Goal: Information Seeking & Learning: Find specific fact

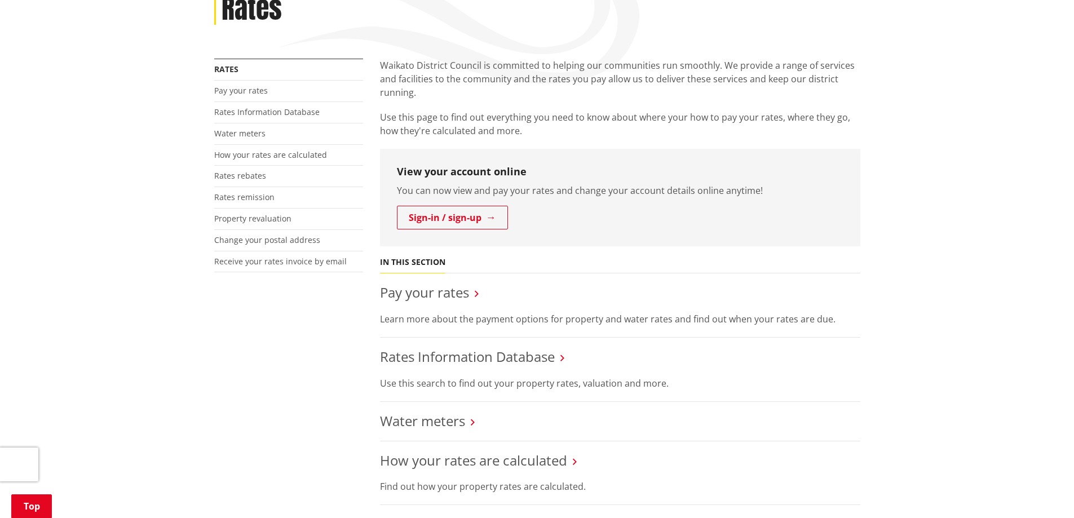
scroll to position [282, 0]
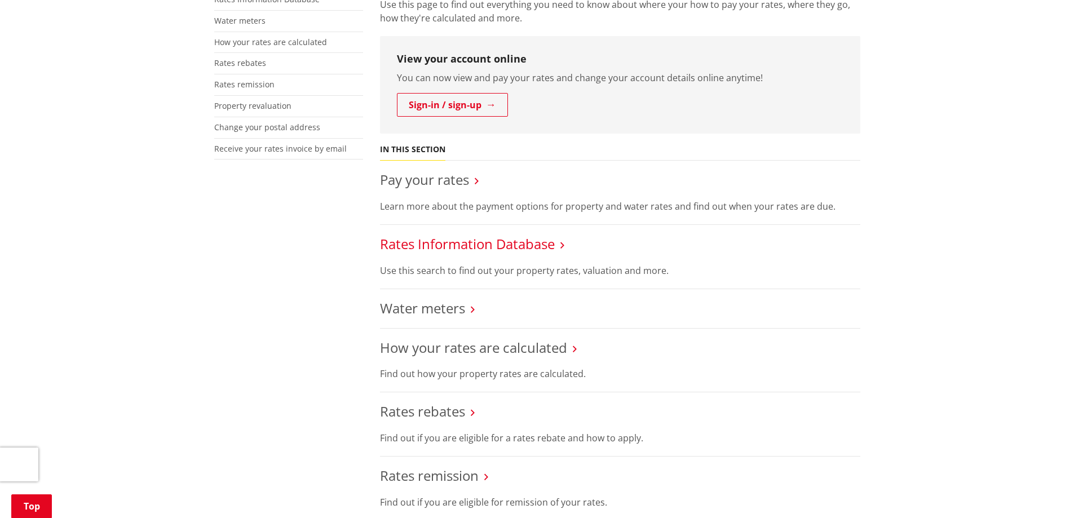
click at [518, 242] on link "Rates Information Database" at bounding box center [467, 244] width 175 height 19
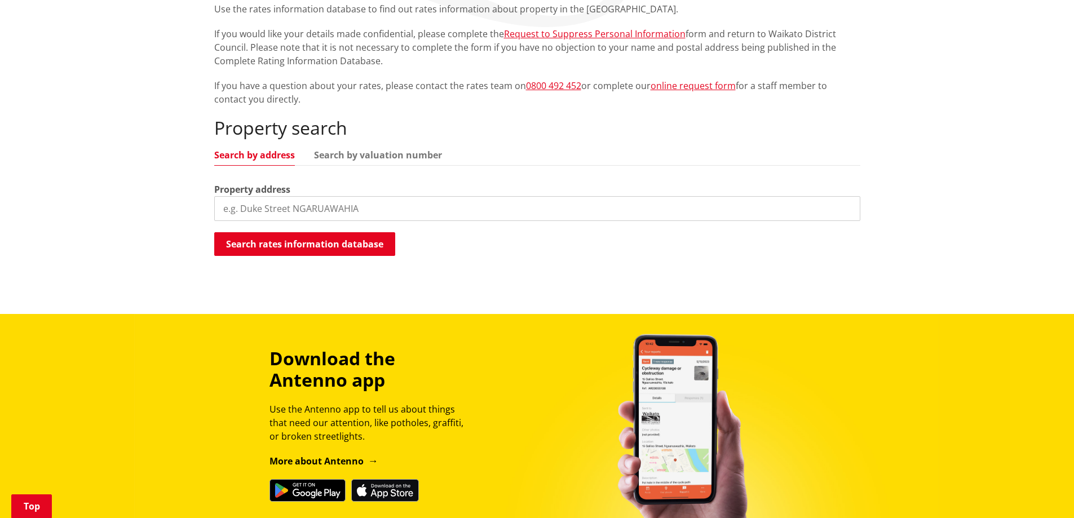
scroll to position [282, 0]
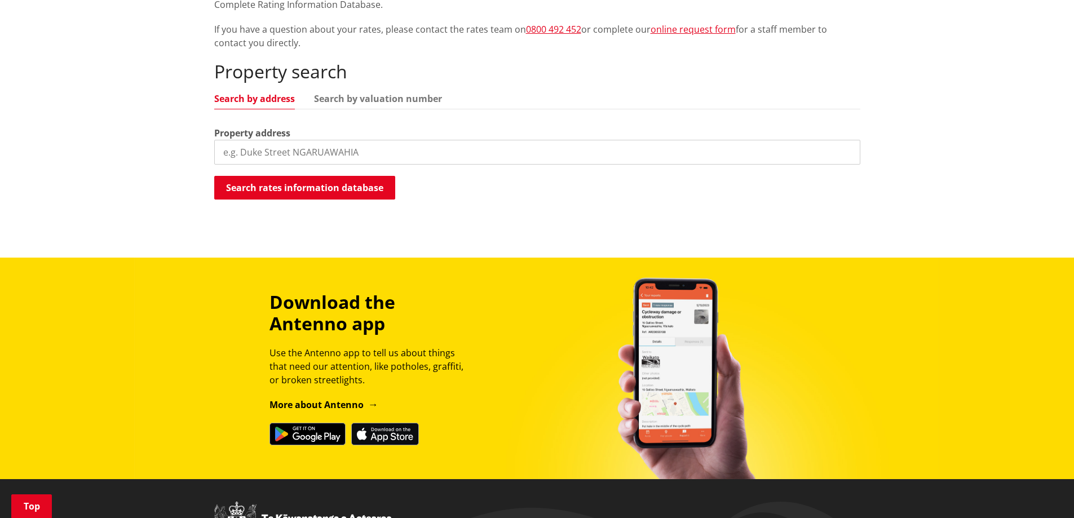
click at [418, 156] on input "search" at bounding box center [537, 152] width 646 height 25
click at [371, 184] on button "Search rates information database" at bounding box center [304, 188] width 181 height 24
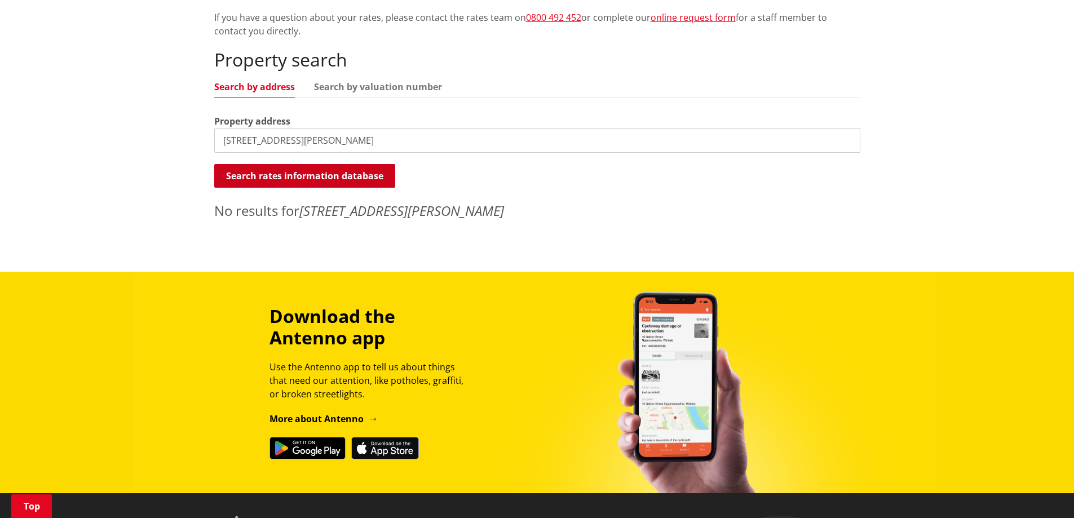
scroll to position [338, 0]
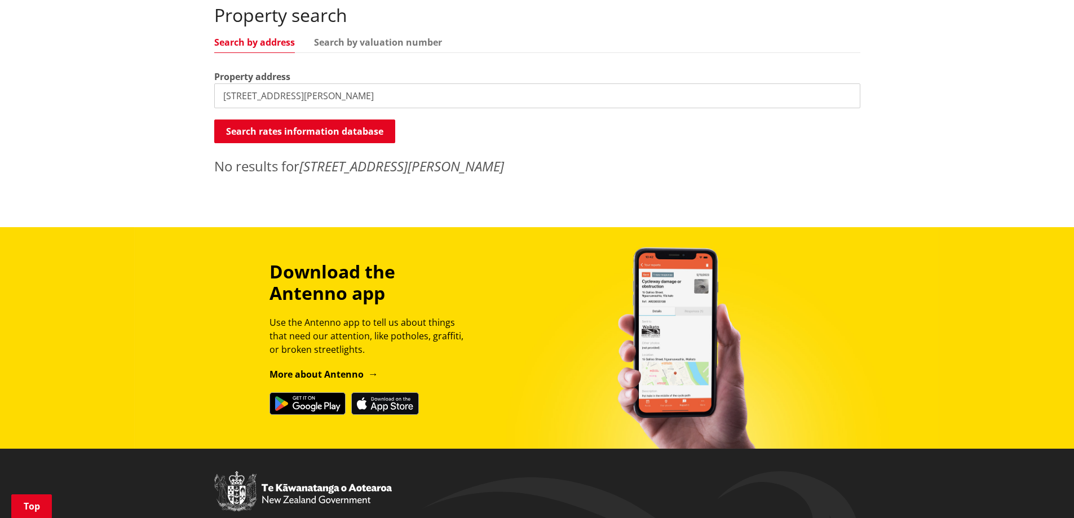
click at [328, 95] on input "[STREET_ADDRESS][PERSON_NAME]" at bounding box center [537, 95] width 646 height 25
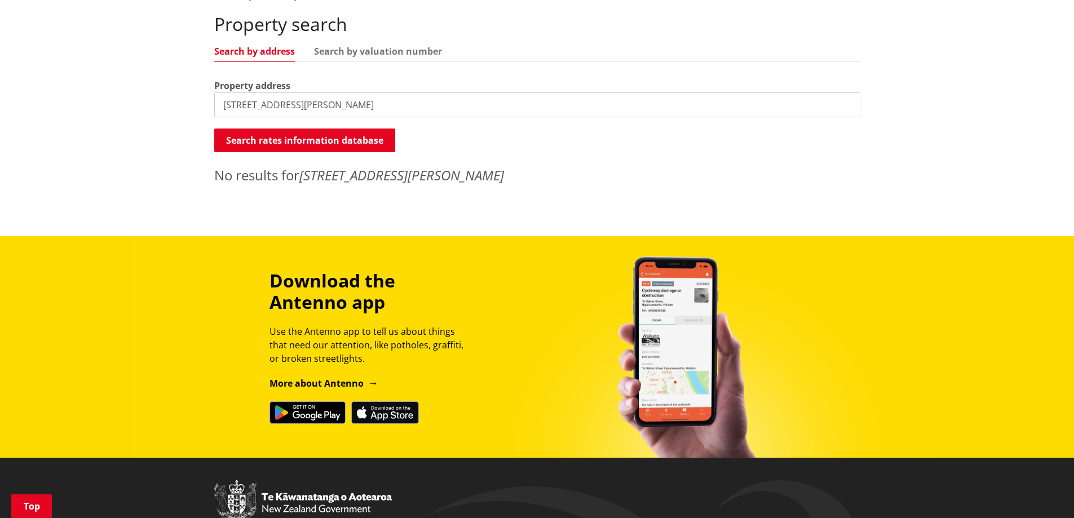
scroll to position [395, 0]
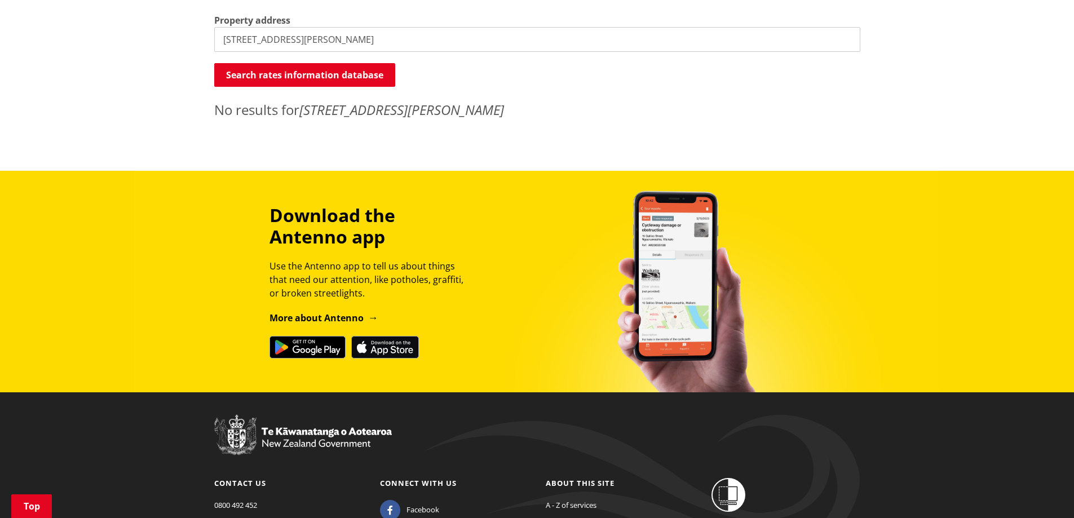
click at [322, 39] on input "[STREET_ADDRESS][PERSON_NAME]" at bounding box center [537, 39] width 646 height 25
drag, startPoint x: 322, startPoint y: 39, endPoint x: 103, endPoint y: 29, distance: 219.1
click at [313, 80] on button "Search rates information database" at bounding box center [304, 75] width 181 height 24
click at [319, 39] on input "1143 Heaphy terrace" at bounding box center [537, 39] width 646 height 25
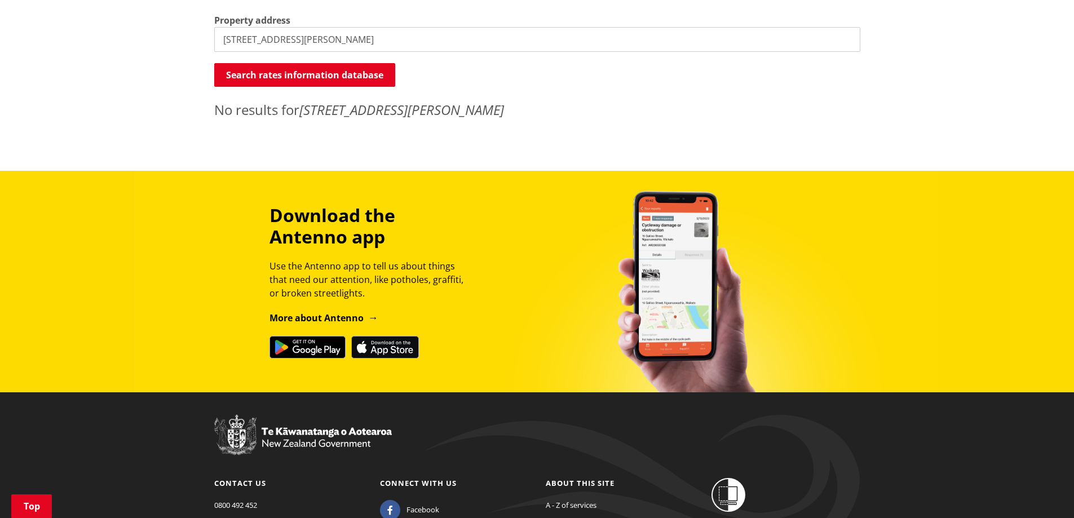
drag, startPoint x: 319, startPoint y: 39, endPoint x: 281, endPoint y: 37, distance: 37.9
click at [281, 37] on input "1143 Heaphy terrace" at bounding box center [537, 39] width 646 height 25
type input "1143 Heaphy Terrace Fairfield"
click at [319, 81] on button "Search rates information database" at bounding box center [304, 75] width 181 height 24
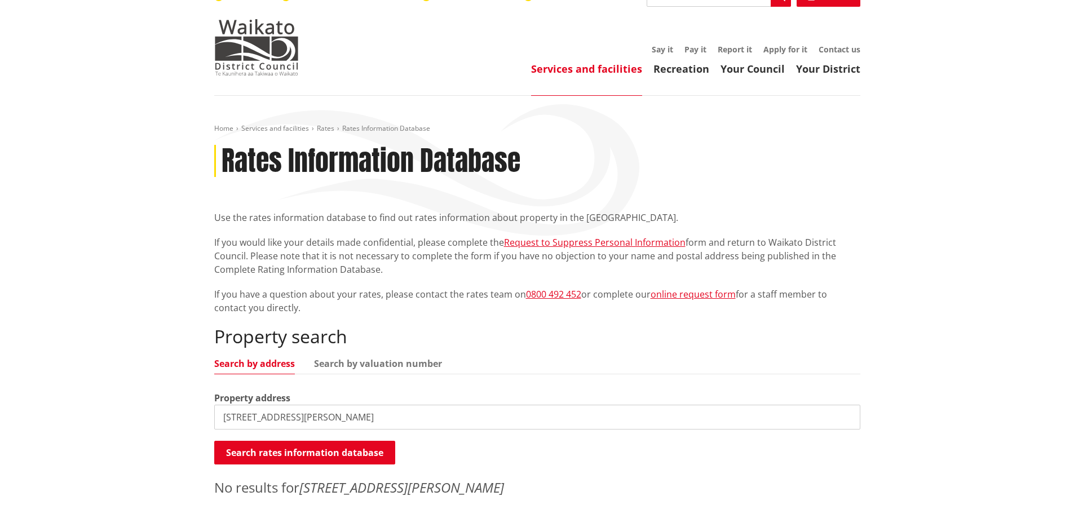
scroll to position [0, 0]
